Goal: Task Accomplishment & Management: Use online tool/utility

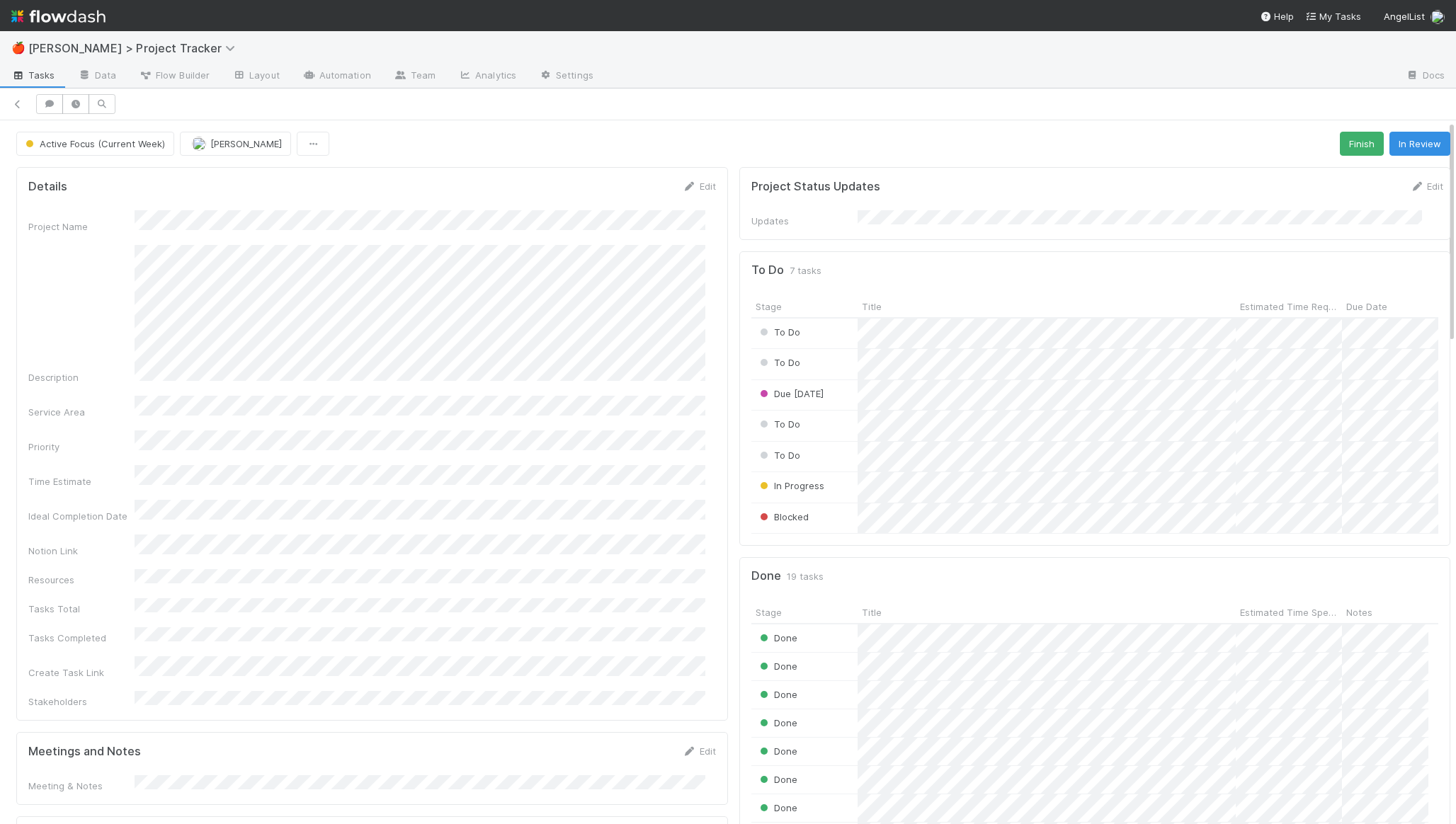
scroll to position [276, 666]
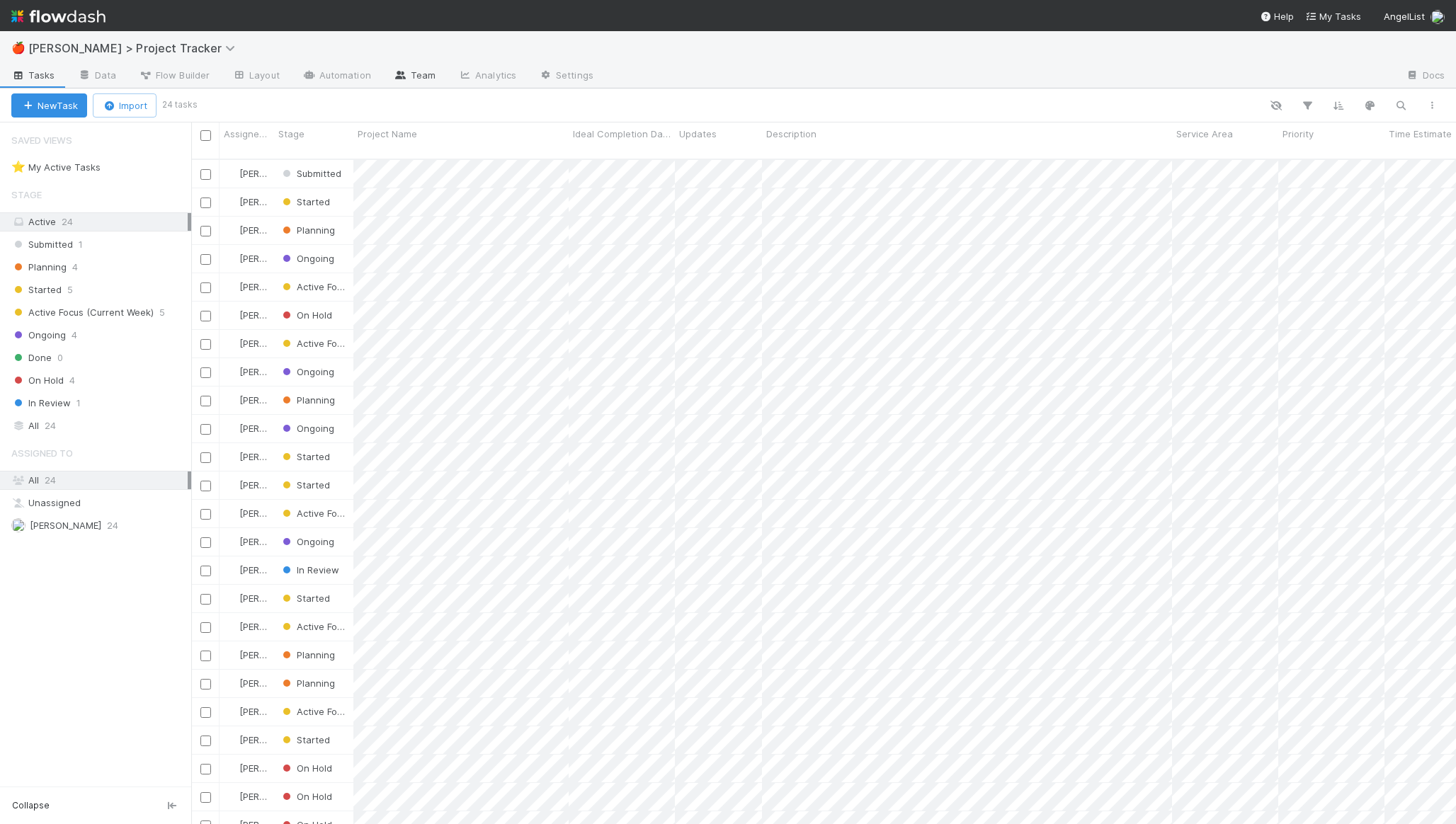
scroll to position [666, 1254]
click at [100, 339] on div "Ongoing 4" at bounding box center [101, 335] width 180 height 18
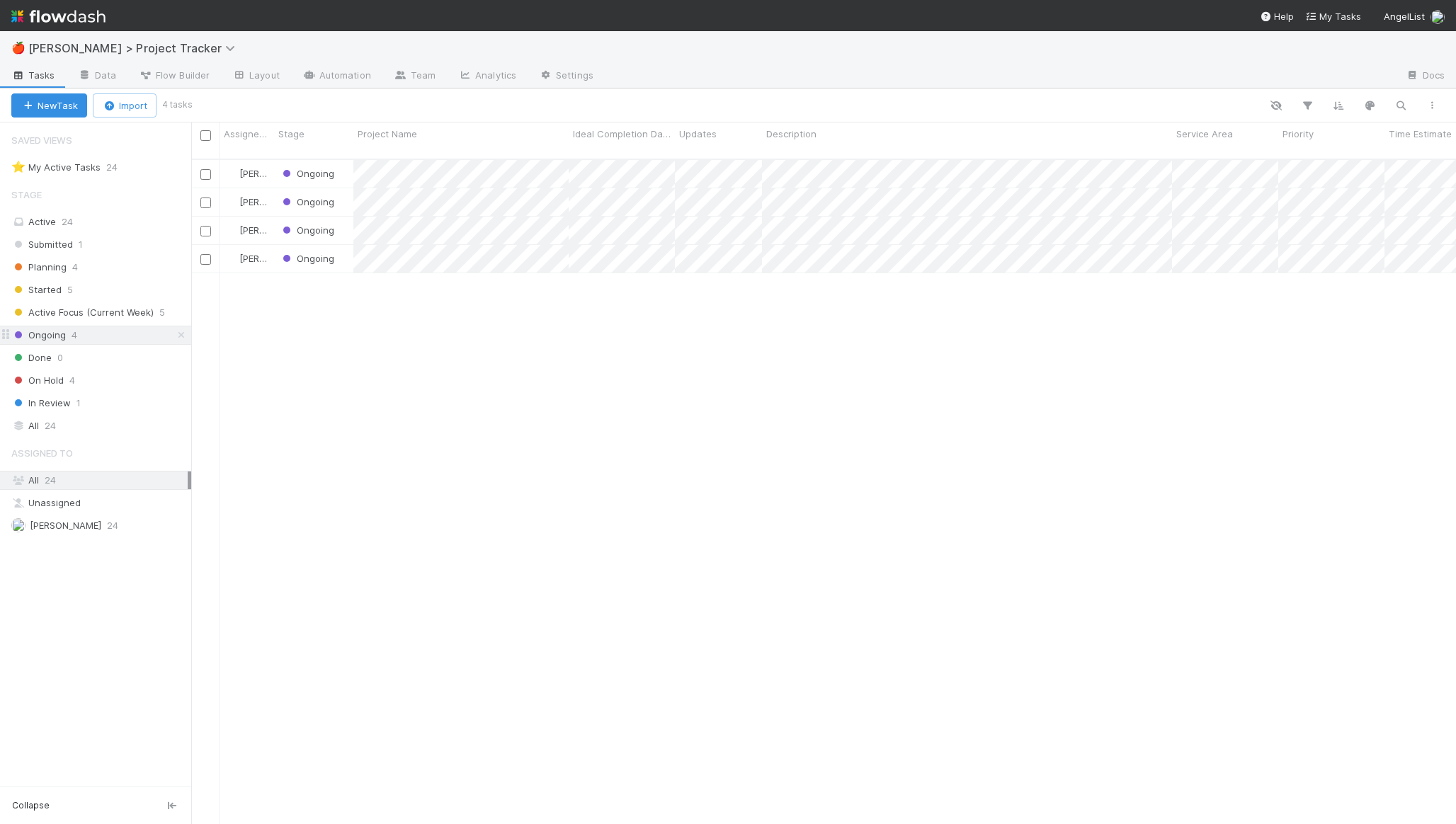
scroll to position [666, 1254]
click at [103, 393] on div "In Review 1" at bounding box center [96, 403] width 191 height 19
click at [108, 400] on div "In Review 1" at bounding box center [101, 403] width 180 height 18
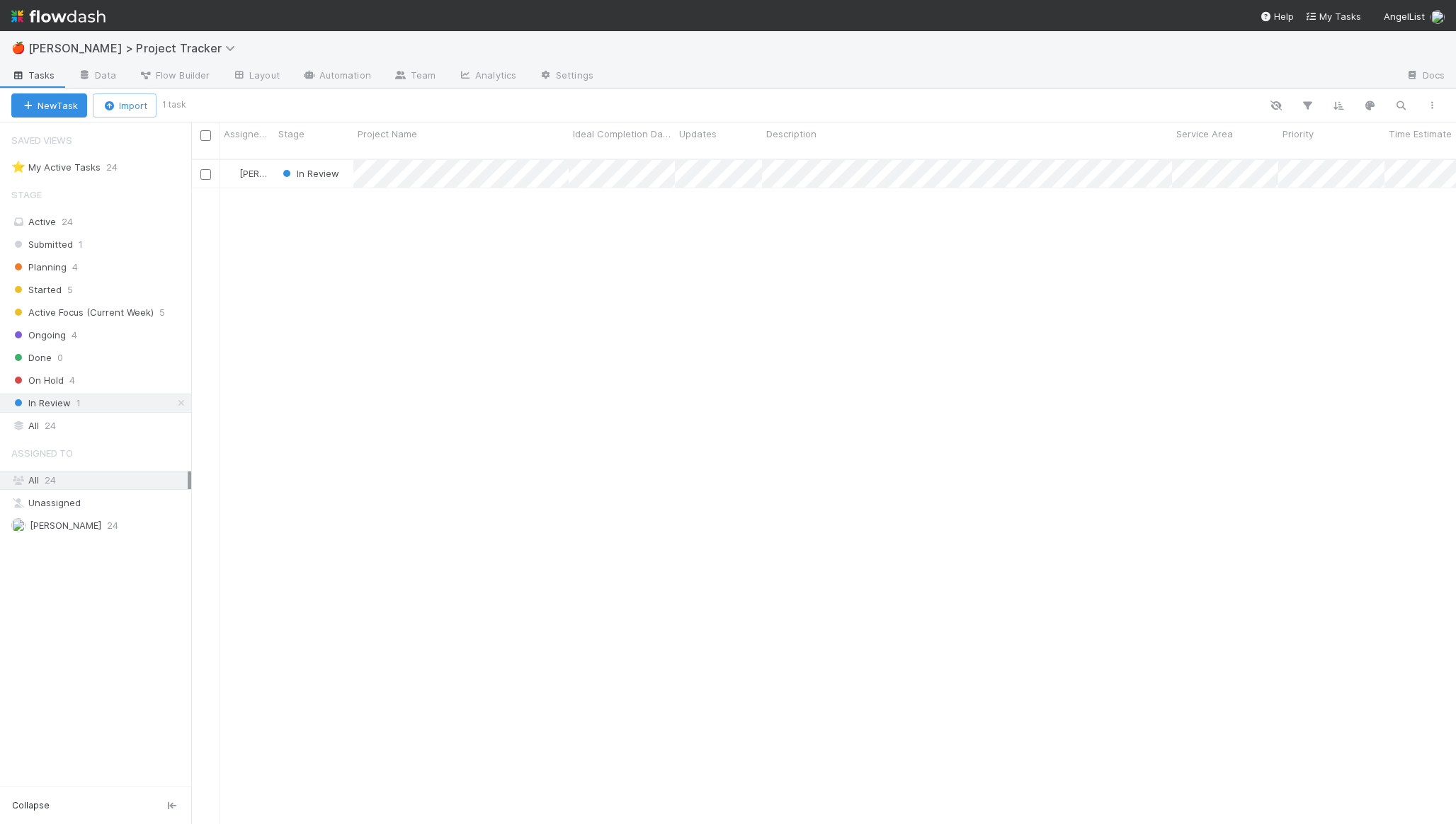
scroll to position [666, 1254]
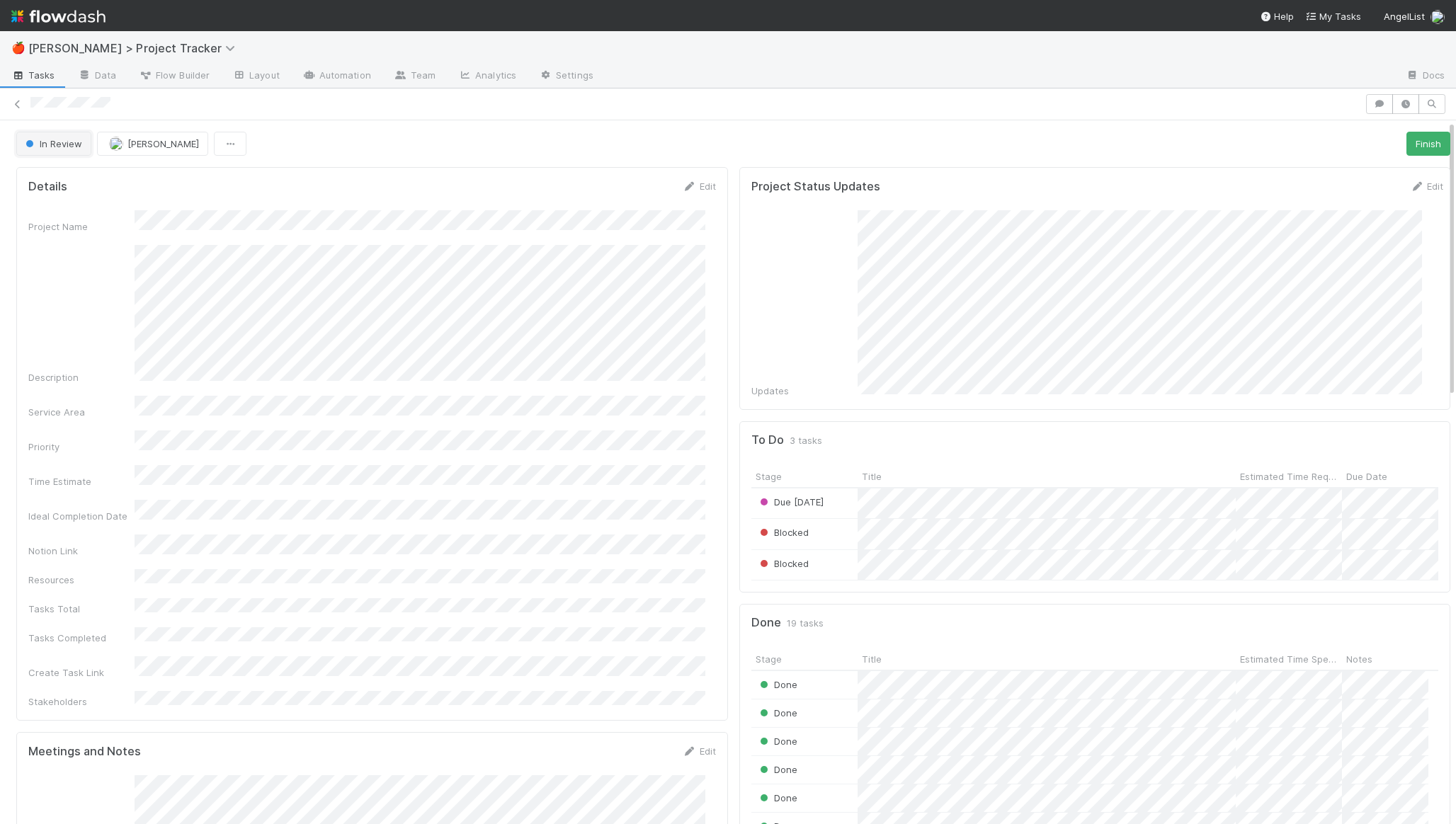
scroll to position [276, 666]
click at [90, 149] on button "In Review" at bounding box center [53, 144] width 75 height 24
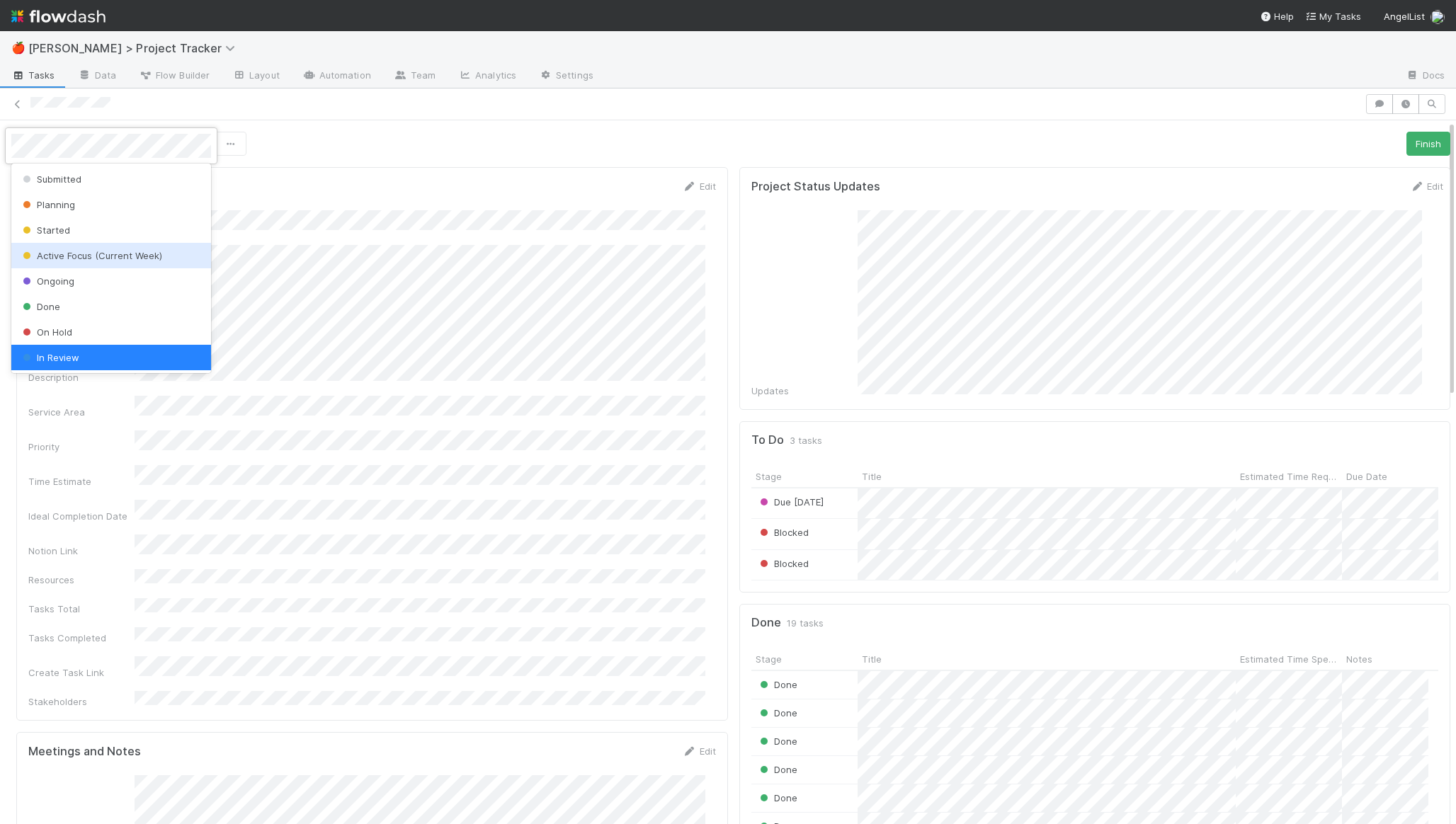
click at [95, 259] on span "Active Focus (Current Week)" at bounding box center [90, 255] width 142 height 11
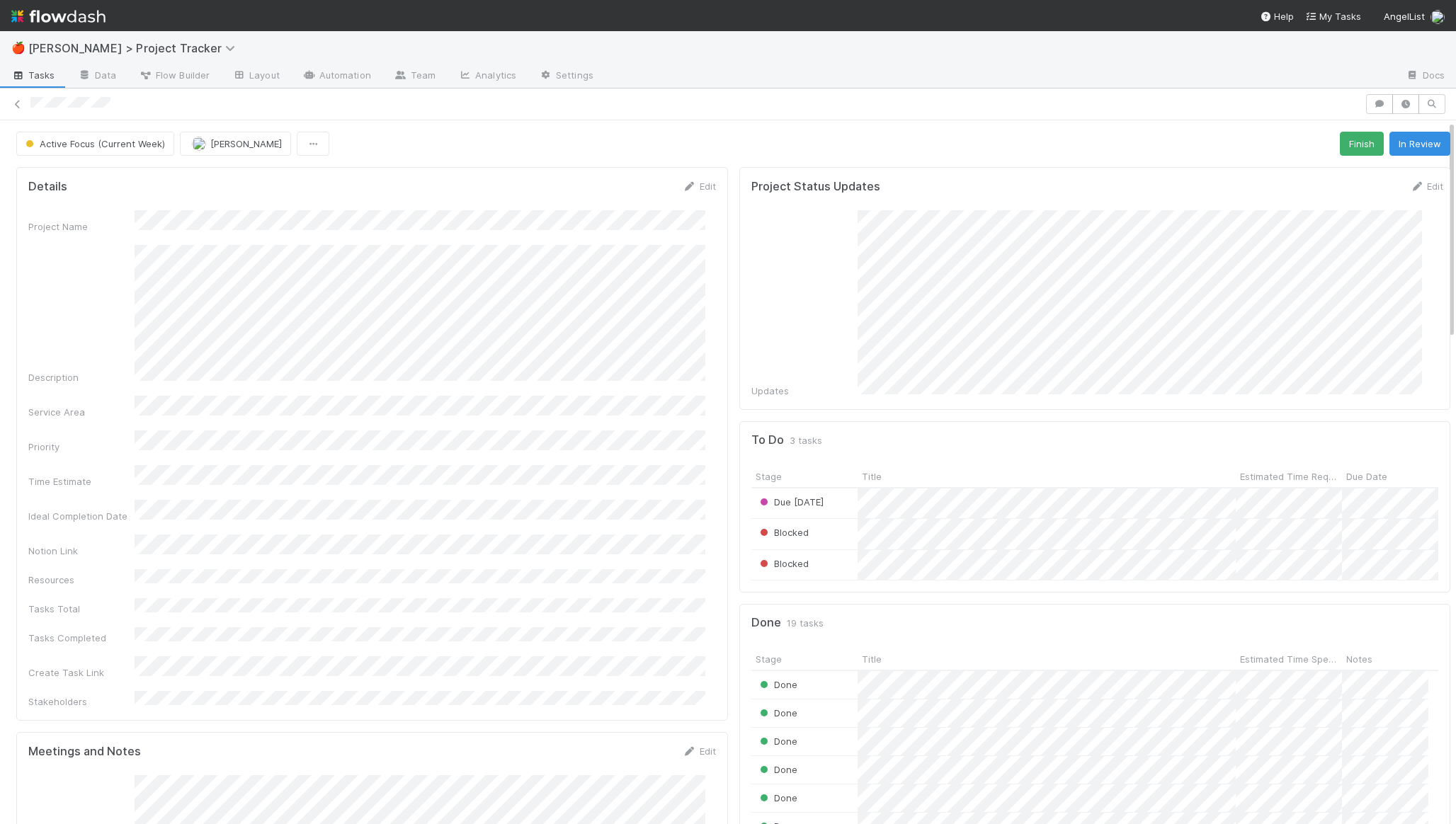
scroll to position [108, 0]
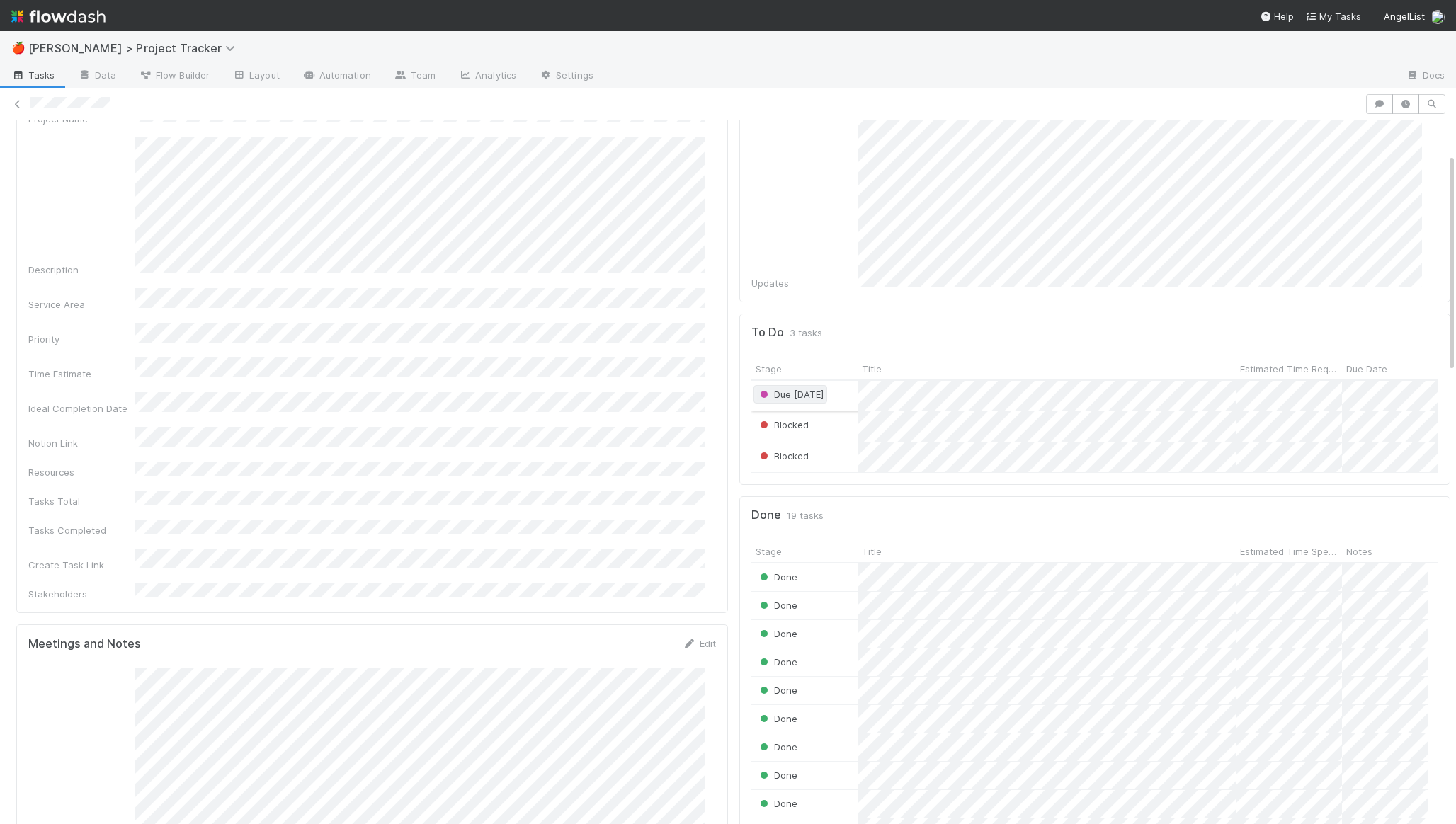
click at [763, 388] on span "Due [DATE]" at bounding box center [790, 393] width 66 height 11
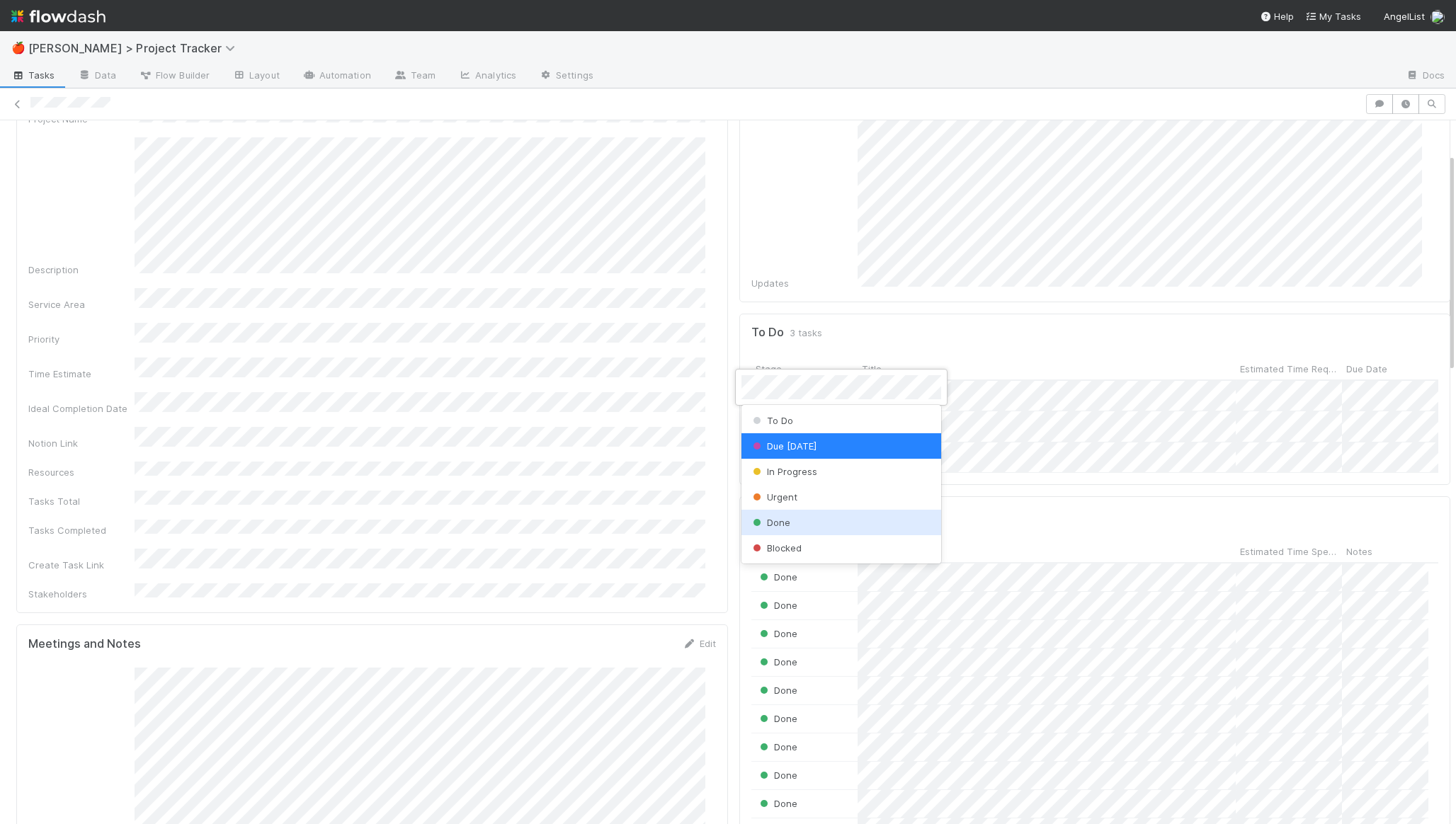
click at [767, 521] on span "Done" at bounding box center [770, 522] width 40 height 11
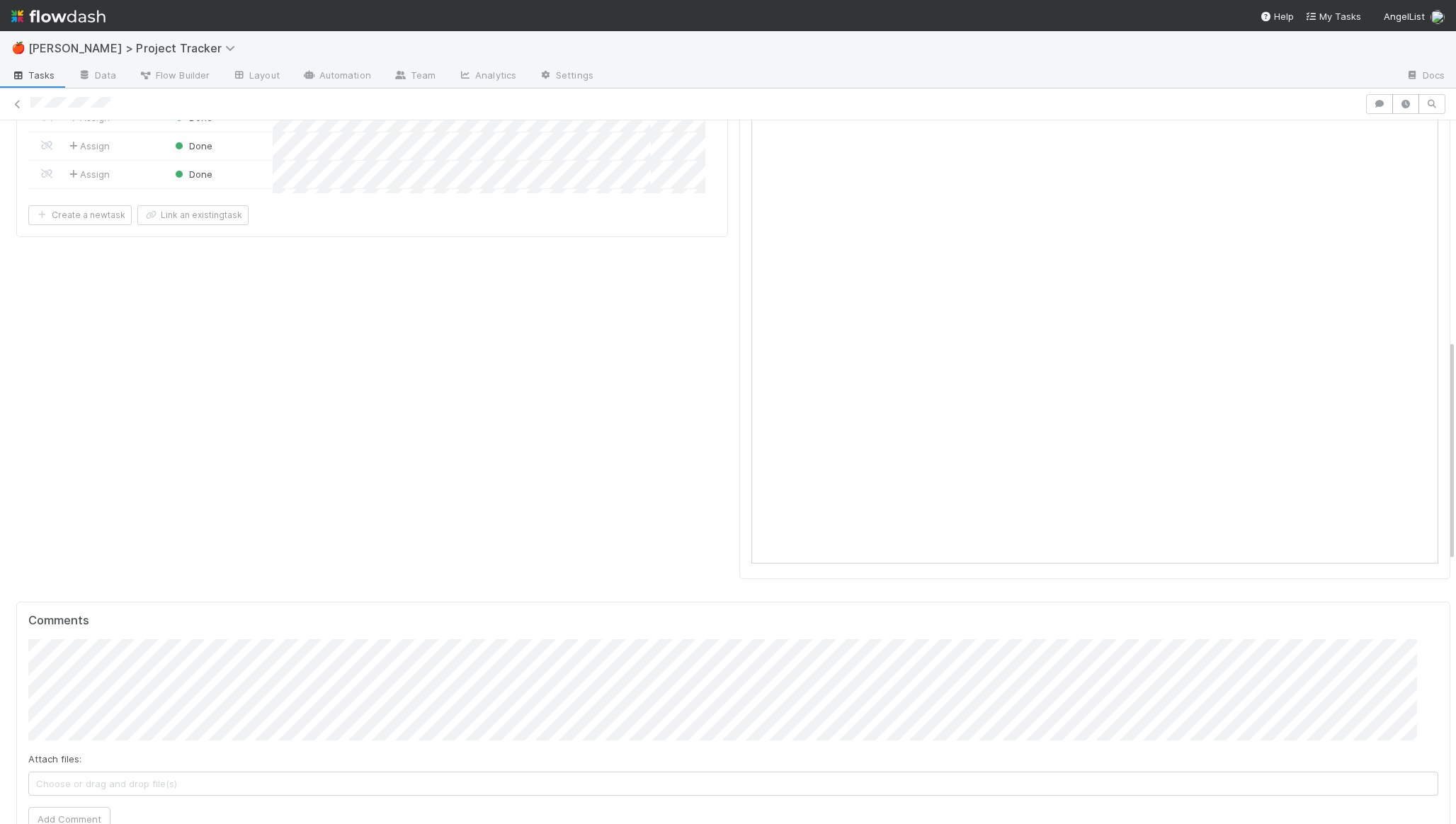
scroll to position [1149, 0]
